Goal: Information Seeking & Learning: Understand process/instructions

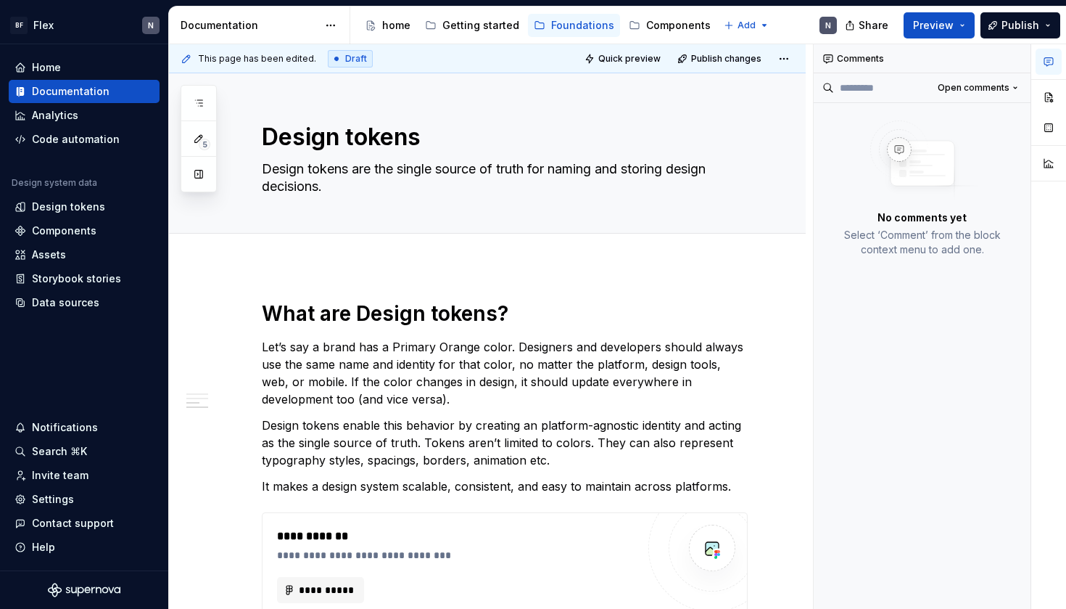
scroll to position [640, 0]
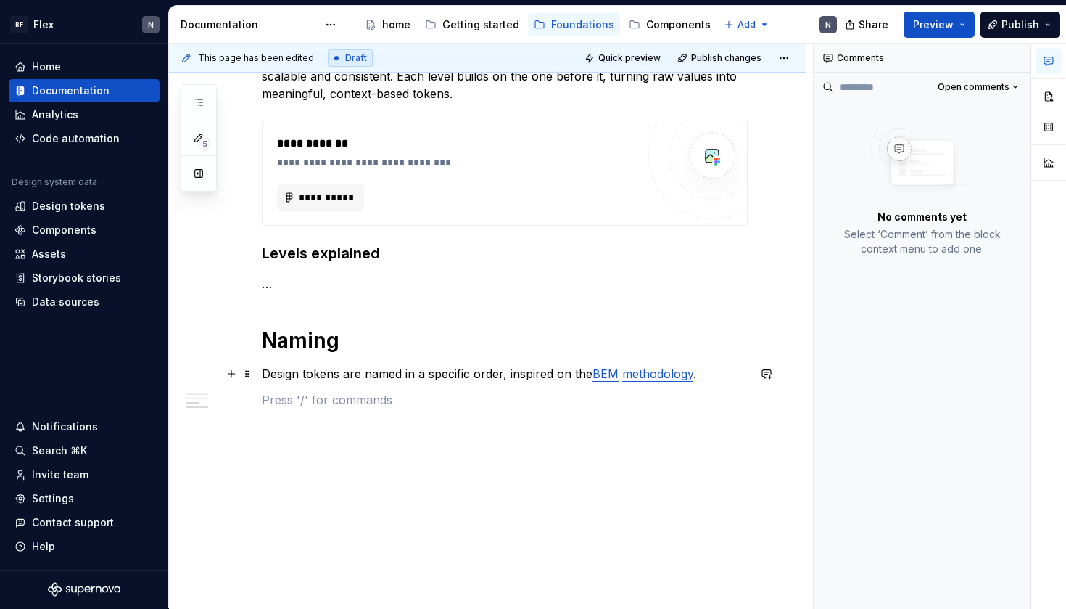
click at [452, 375] on p "Design tokens are named in a specific order, inspired on the BEM methodology ." at bounding box center [505, 373] width 486 height 17
click at [623, 376] on link "methodology" at bounding box center [657, 373] width 71 height 15
click at [650, 374] on p "Design tokens are named in a specific order, inspired on the BEM naming methodo…" at bounding box center [505, 373] width 486 height 17
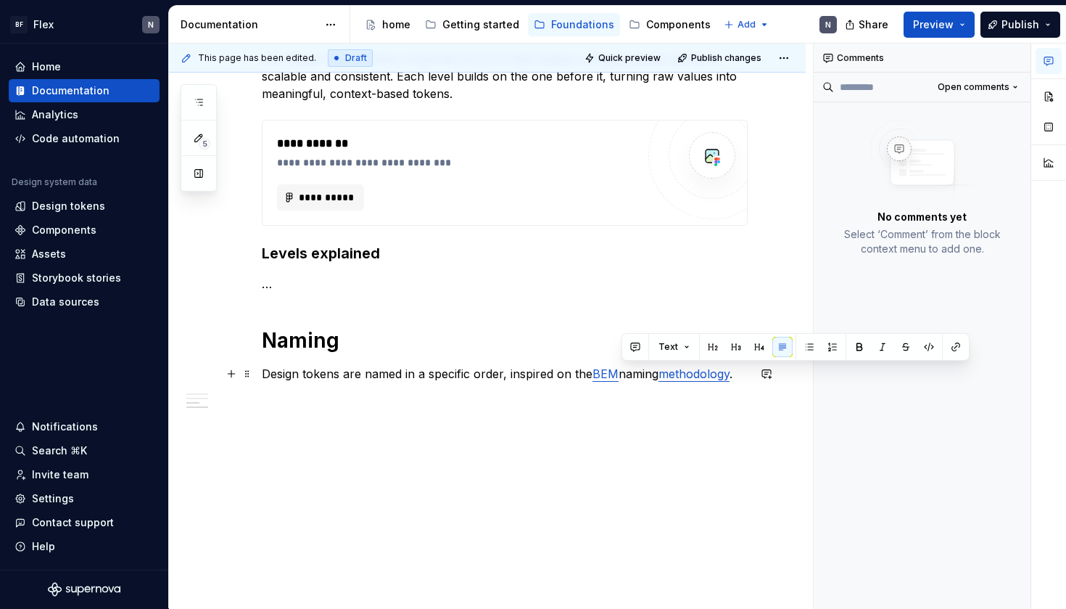
click at [617, 376] on link "BEM" at bounding box center [606, 373] width 26 height 15
click at [608, 376] on link "BEM" at bounding box center [606, 373] width 26 height 15
click at [926, 350] on div "Comments Open comments No comments yet Select ‘Comment’ from the block context …" at bounding box center [923, 326] width 218 height 565
click at [926, 350] on button "button" at bounding box center [928, 347] width 20 height 20
click at [715, 390] on div "**********" at bounding box center [505, 34] width 486 height 749
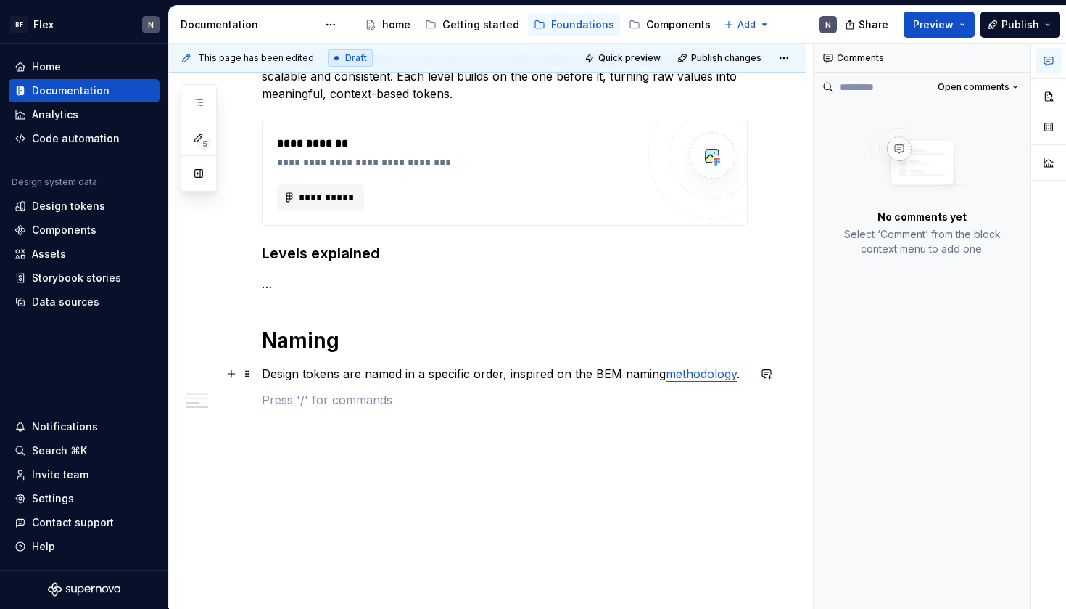
click at [692, 367] on link "methodology" at bounding box center [701, 373] width 71 height 15
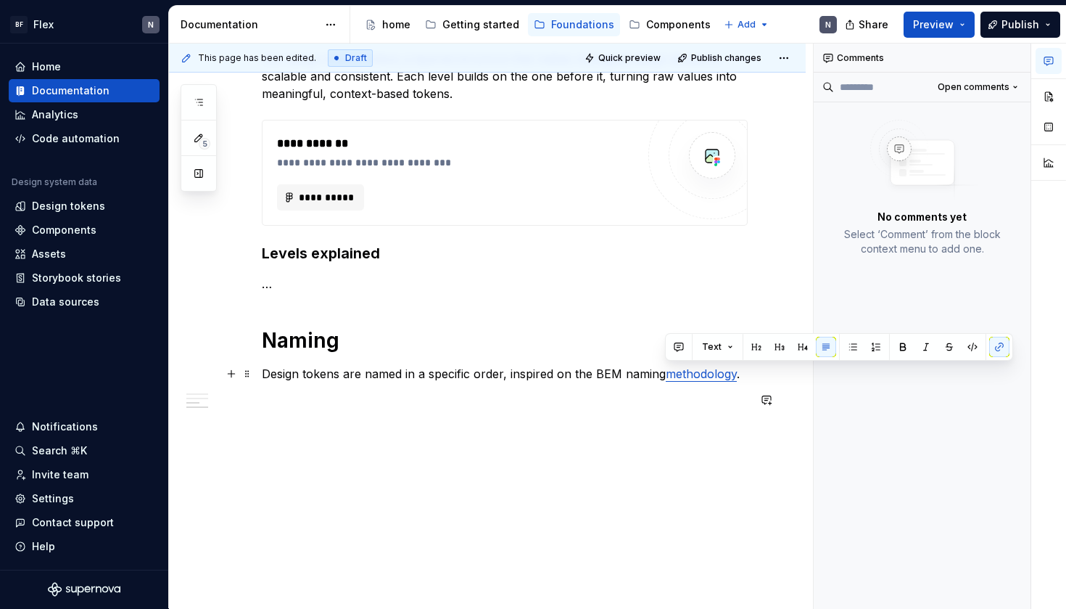
click at [592, 373] on p "Design tokens are named in a specific order, inspired on the BEM naming methodo…" at bounding box center [505, 373] width 486 height 17
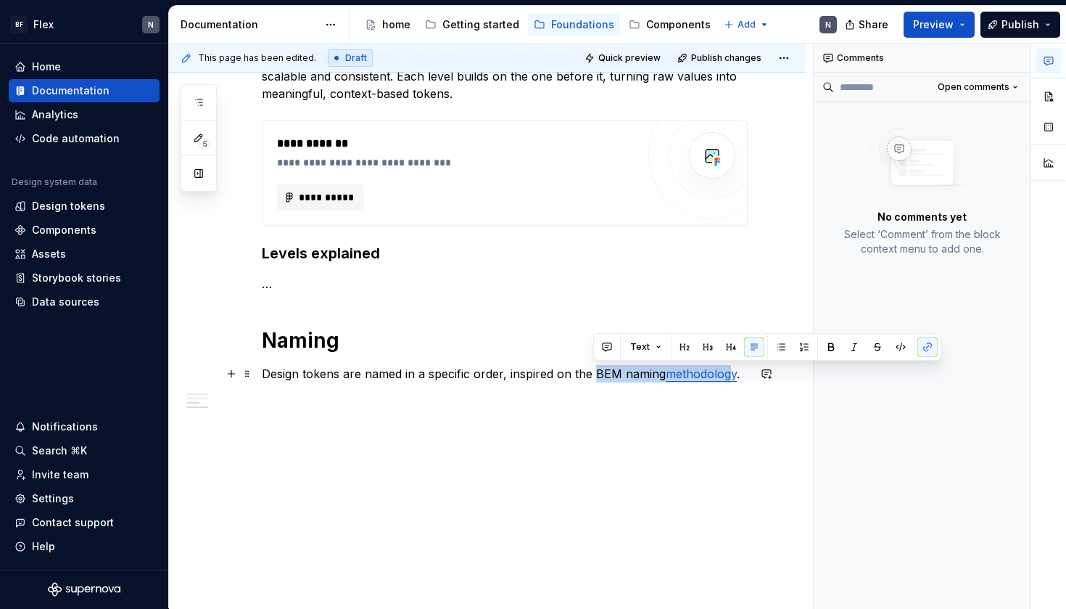
drag, startPoint x: 593, startPoint y: 372, endPoint x: 729, endPoint y: 374, distance: 136.4
click at [729, 374] on p "Design tokens are named in a specific order, inspired on the BEM naming methodo…" at bounding box center [505, 373] width 486 height 17
click at [729, 374] on link "methodology" at bounding box center [701, 373] width 71 height 15
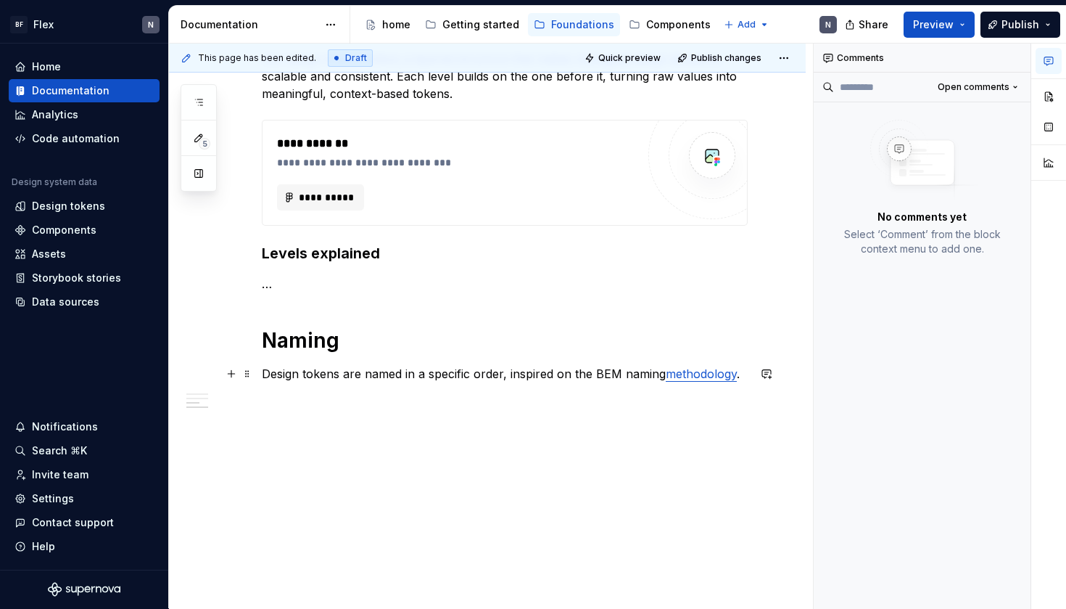
click at [724, 374] on link "methodology" at bounding box center [701, 373] width 71 height 15
click at [999, 343] on div "Comments Open comments No comments yet Select ‘Comment’ from the block context …" at bounding box center [923, 326] width 218 height 565
click at [1002, 342] on button "button" at bounding box center [999, 347] width 20 height 20
click at [703, 371] on p "Design tokens are named in a specific order, inspired on the BEM naming methodo…" at bounding box center [505, 373] width 486 height 17
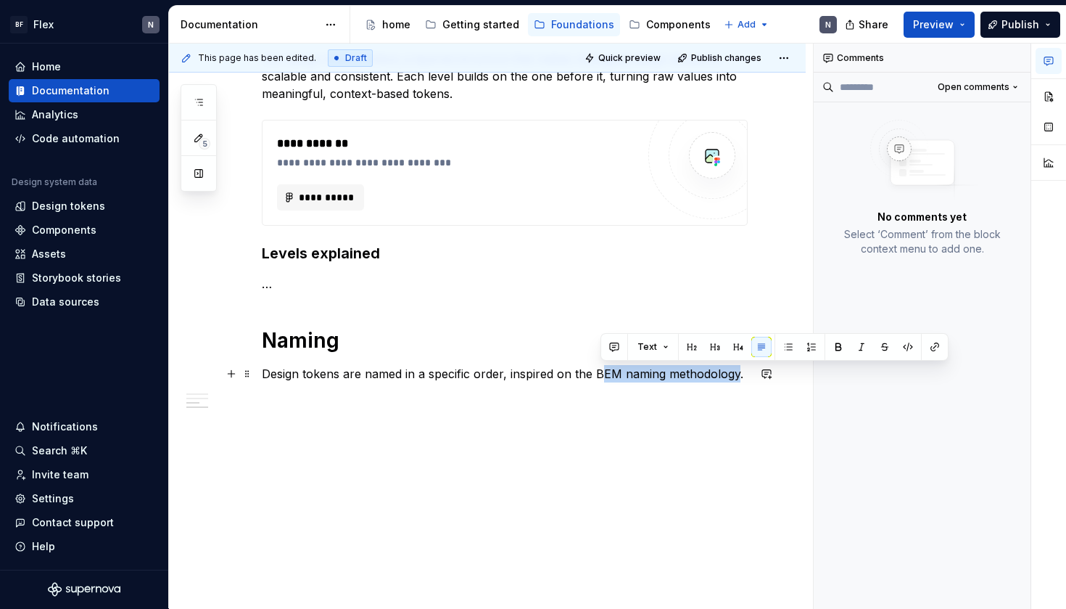
drag, startPoint x: 598, startPoint y: 372, endPoint x: 737, endPoint y: 376, distance: 138.6
click at [737, 376] on p "Design tokens are named in a specific order, inspired on the BEM naming methodo…" at bounding box center [505, 373] width 486 height 17
click at [730, 440] on div "**********" at bounding box center [487, 117] width 637 height 984
drag, startPoint x: 593, startPoint y: 371, endPoint x: 735, endPoint y: 377, distance: 142.3
click at [735, 377] on p "Design tokens are named in a specific order, inspired on the BEM naming methodo…" at bounding box center [505, 373] width 486 height 17
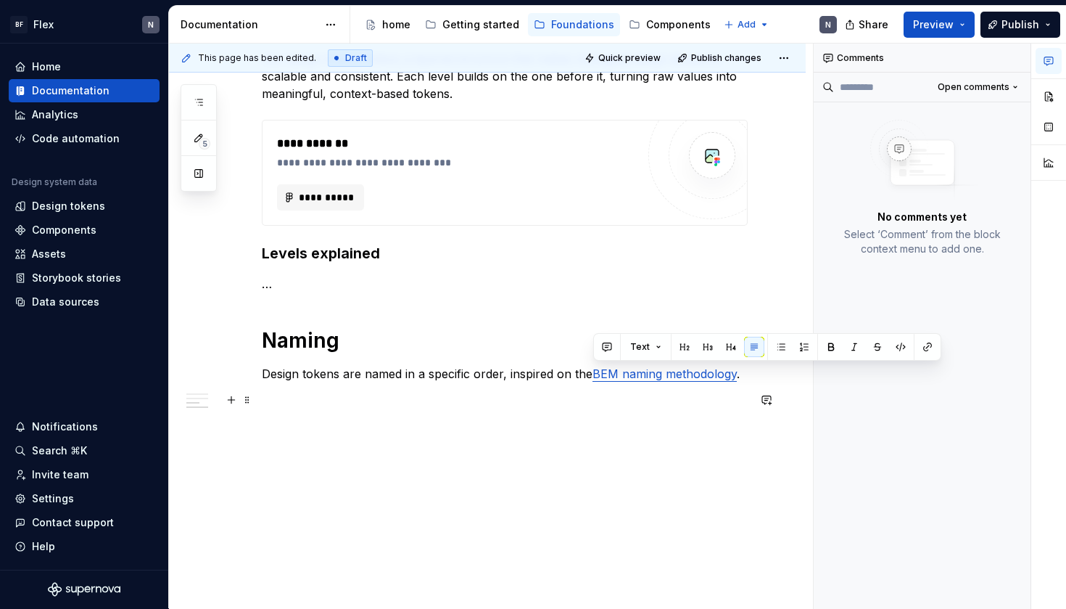
click at [703, 400] on p at bounding box center [505, 399] width 486 height 17
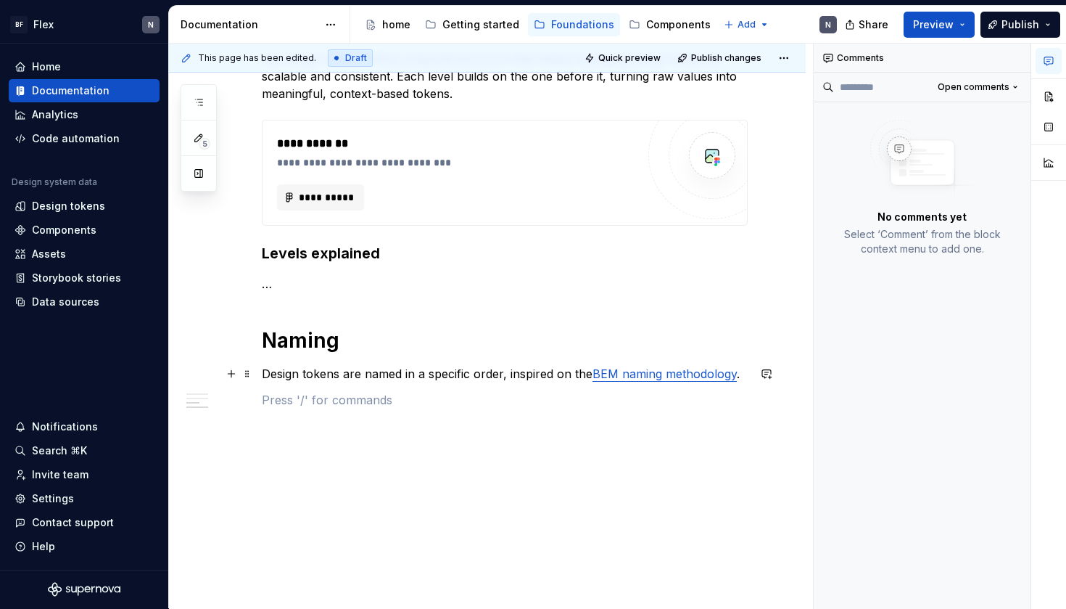
click at [429, 378] on p "Design tokens are named in a specific order, inspired on the BEM naming methodo…" at bounding box center [505, 373] width 486 height 17
click at [426, 391] on div "**********" at bounding box center [505, 34] width 486 height 749
type textarea "*"
